Goal: Find specific page/section: Find specific page/section

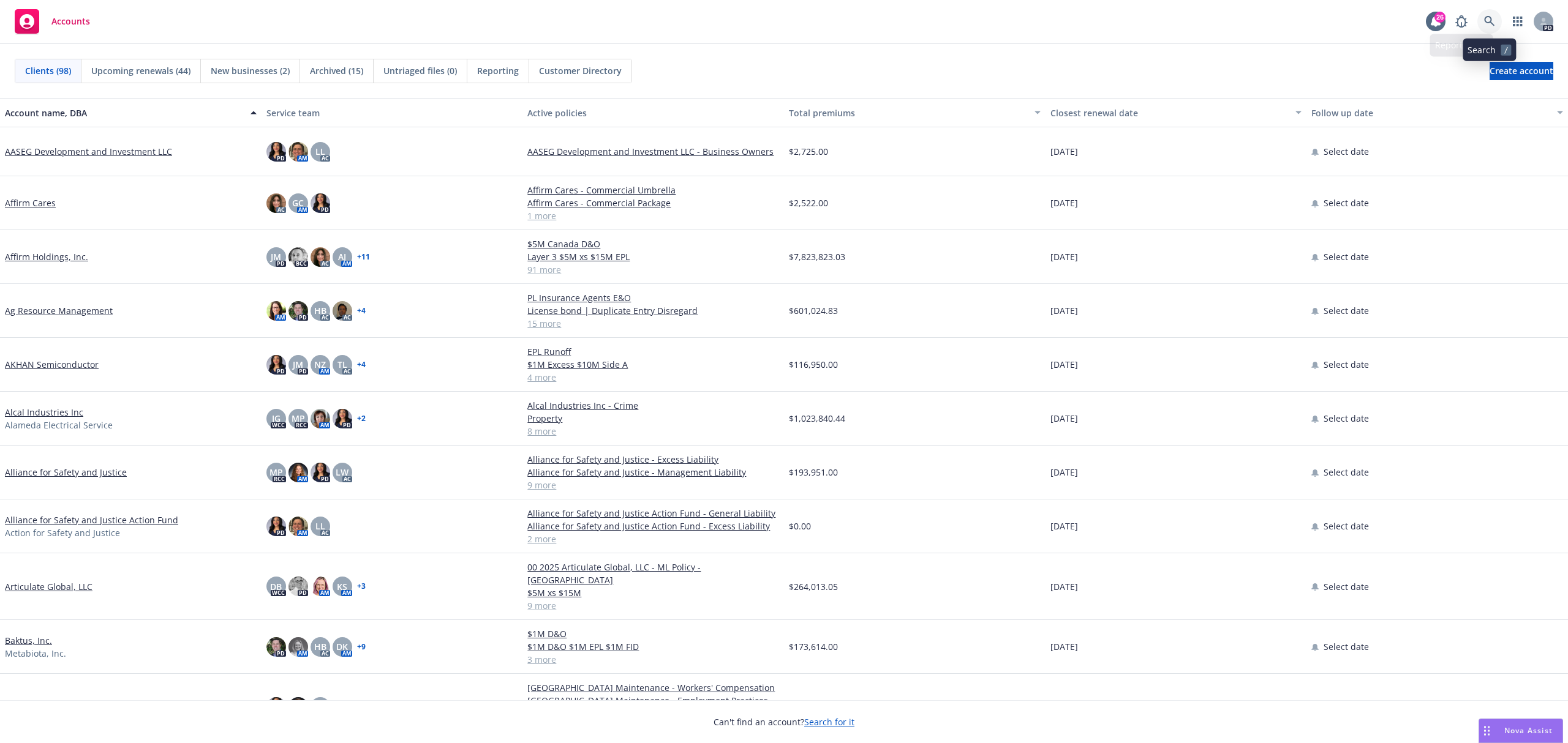
click at [1490, 22] on icon at bounding box center [1490, 21] width 11 height 11
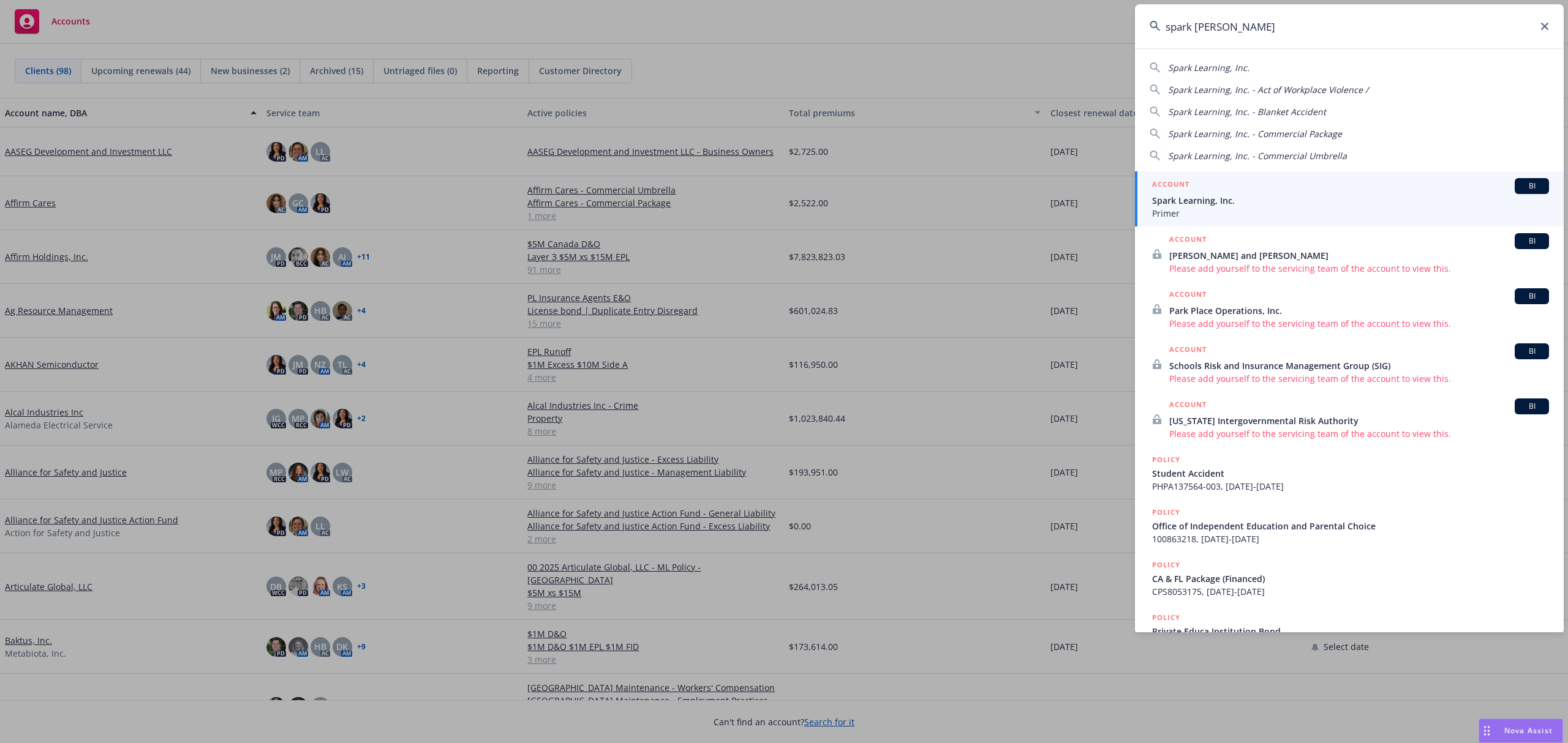
type input "spark [PERSON_NAME]"
click at [1519, 184] on span "BI" at bounding box center [1531, 186] width 24 height 11
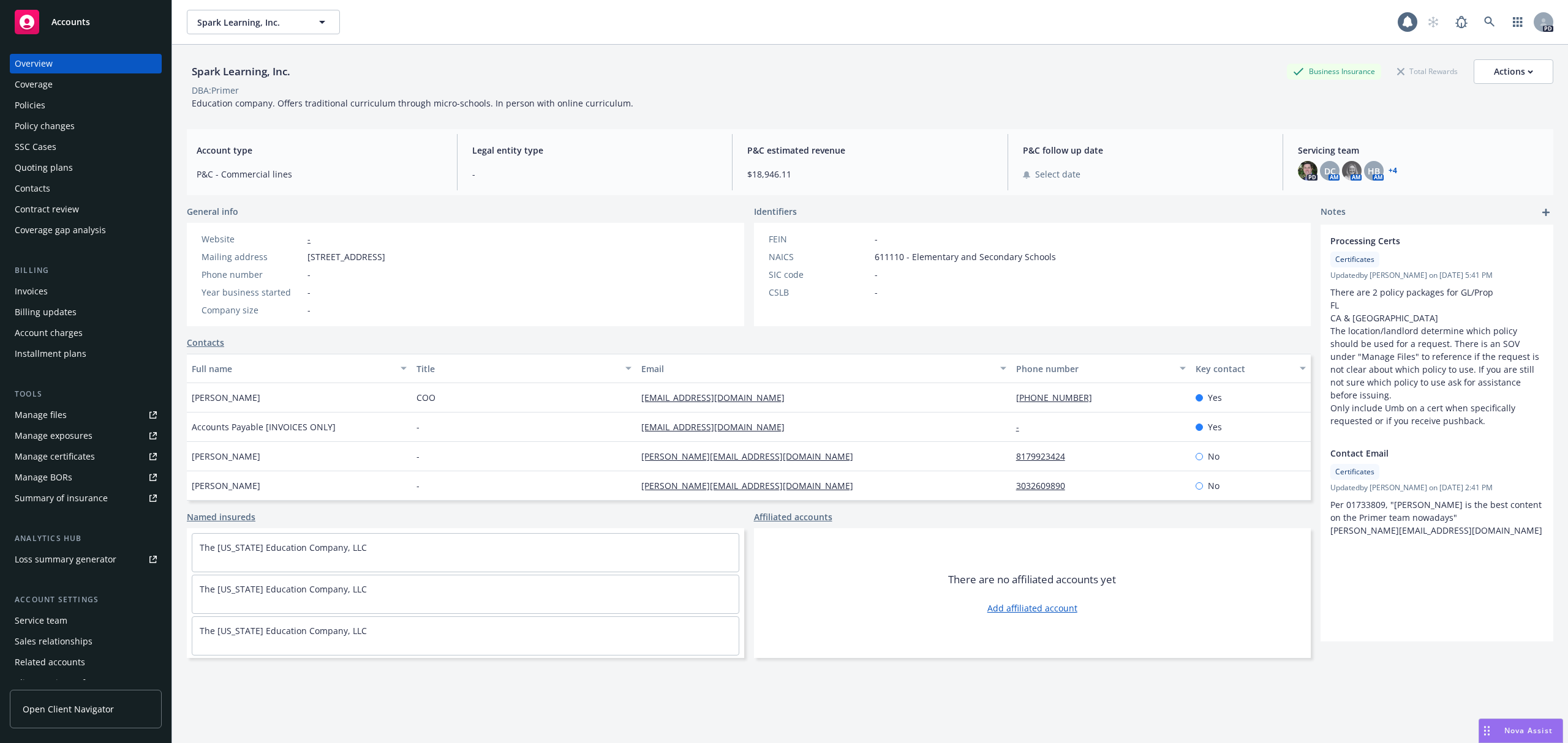
click at [45, 103] on div "Policies" at bounding box center [85, 105] width 142 height 20
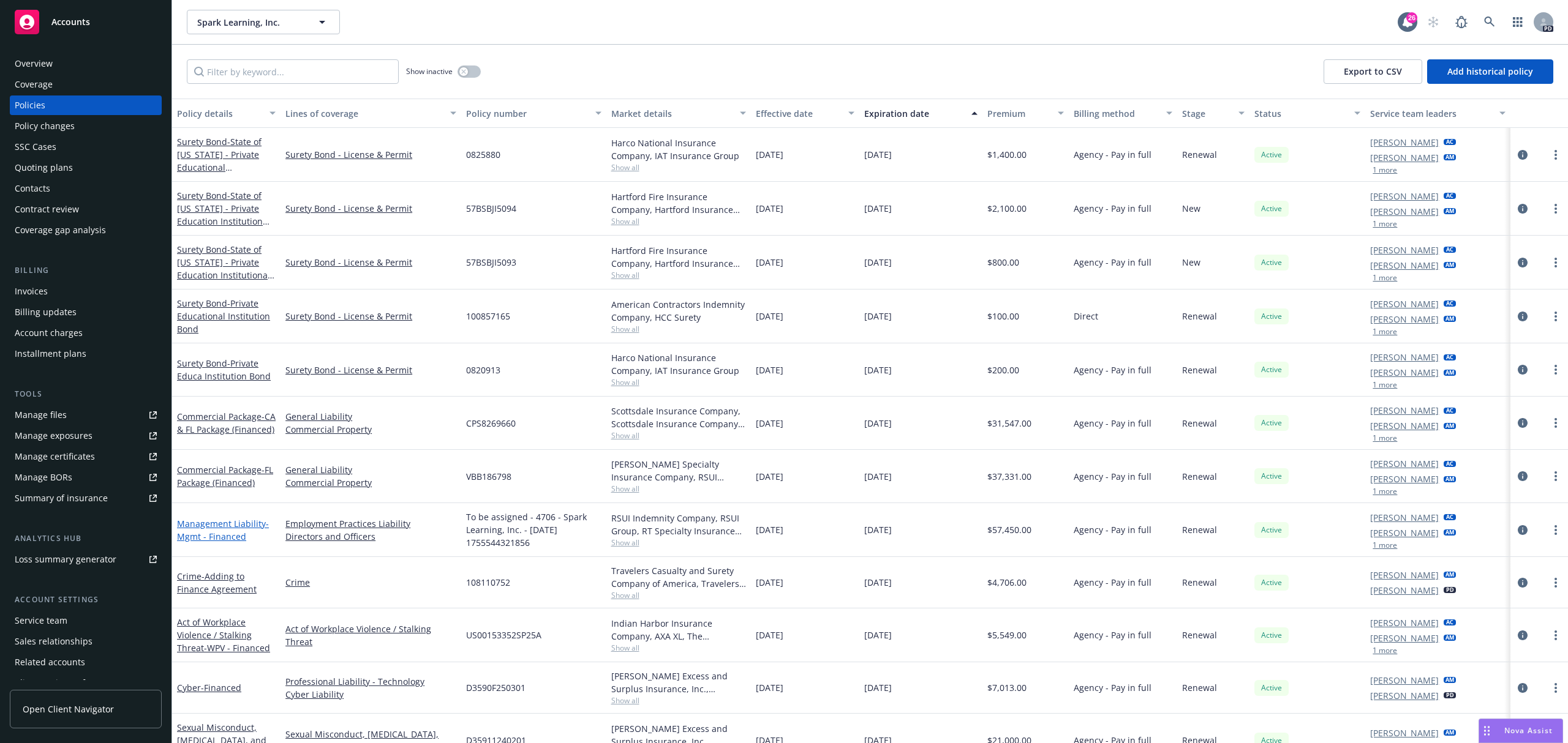
scroll to position [81, 0]
